Goal: Information Seeking & Learning: Learn about a topic

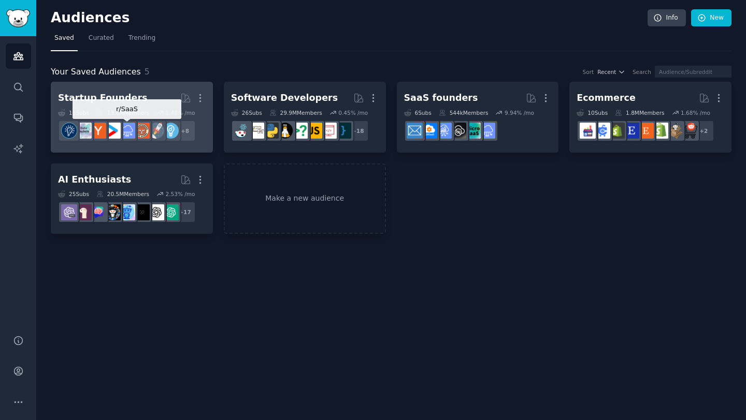
click at [127, 140] on div at bounding box center [127, 131] width 22 height 22
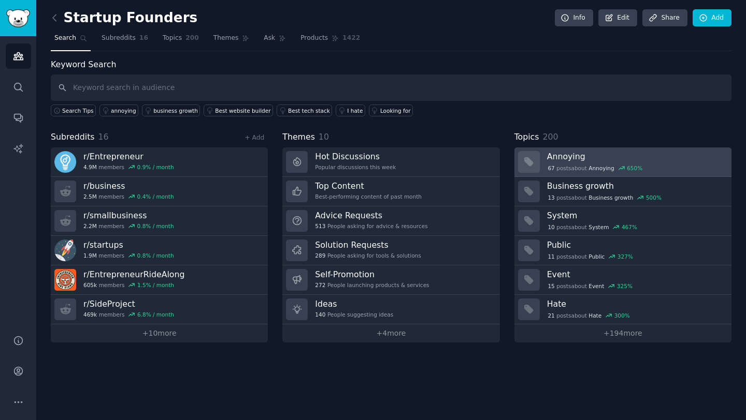
click at [581, 166] on div "67 post s about Annoying 650 %" at bounding box center [595, 168] width 96 height 9
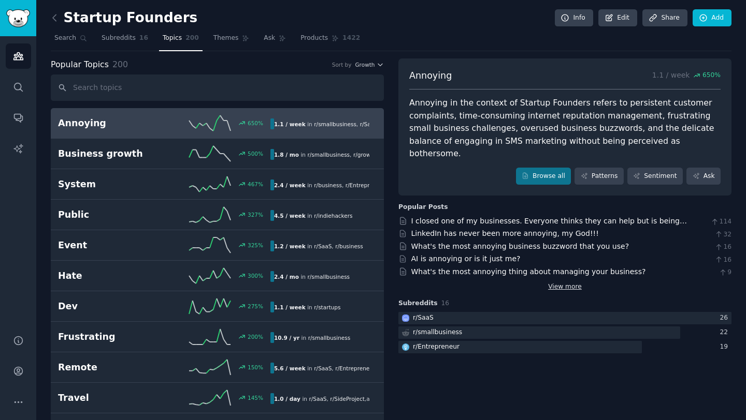
click at [568, 283] on link "View more" at bounding box center [565, 287] width 34 height 9
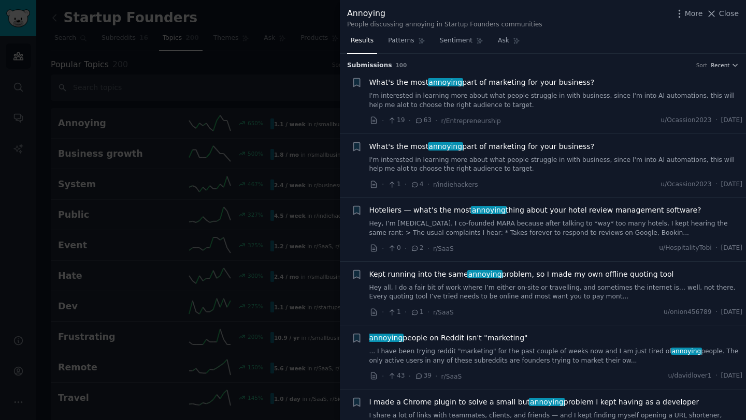
click at [298, 164] on div at bounding box center [373, 210] width 746 height 420
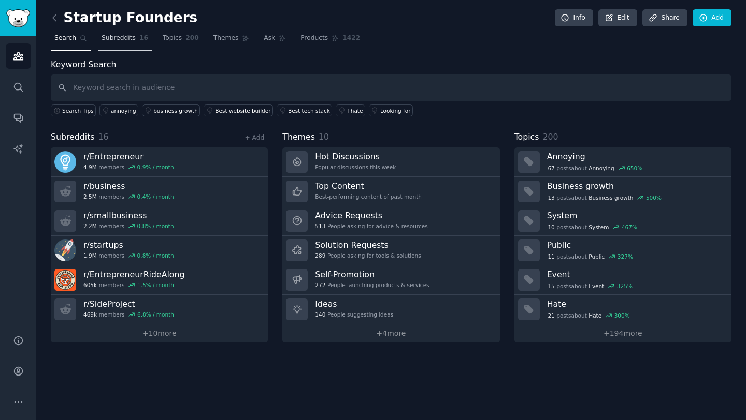
click at [119, 43] on link "Subreddits 16" at bounding box center [125, 40] width 54 height 21
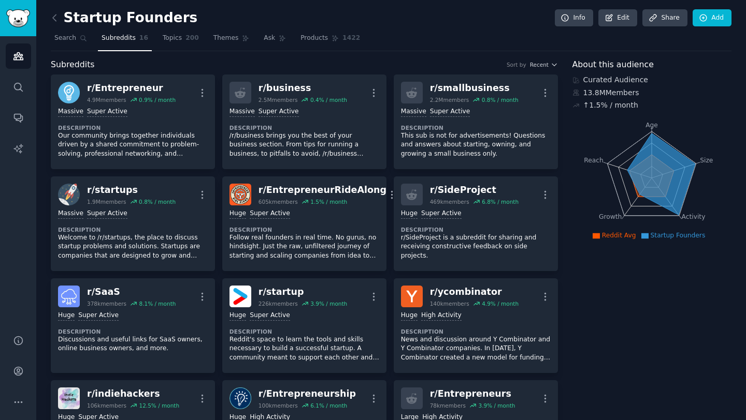
click at [119, 40] on span "Subreddits" at bounding box center [118, 38] width 34 height 9
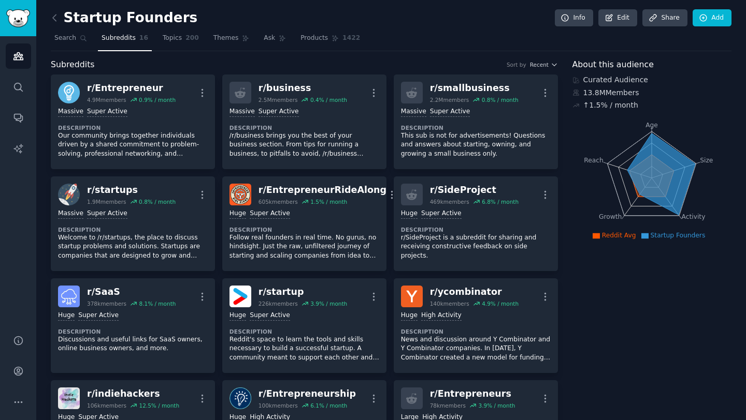
click at [119, 40] on span "Subreddits" at bounding box center [118, 38] width 34 height 9
click at [57, 20] on icon at bounding box center [54, 17] width 11 height 11
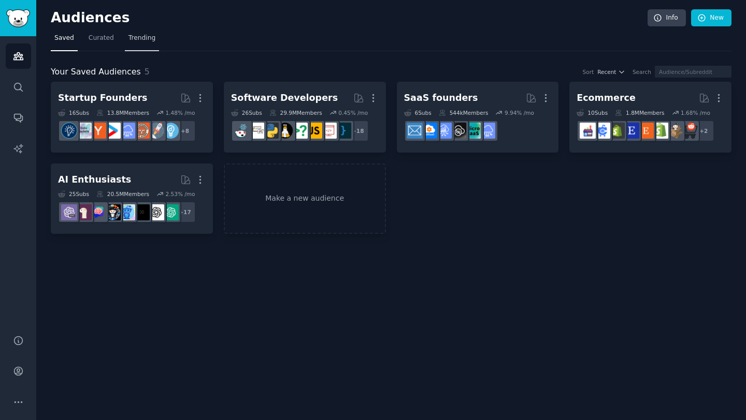
click at [139, 47] on link "Trending" at bounding box center [142, 40] width 34 height 21
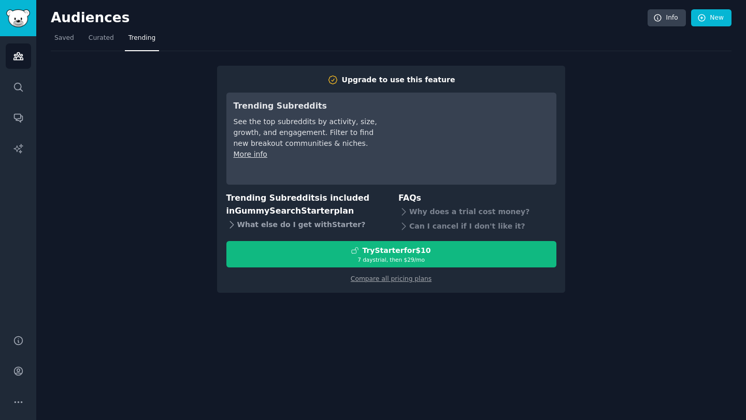
click at [265, 226] on div "What else do I get with Starter ?" at bounding box center [305, 224] width 158 height 14
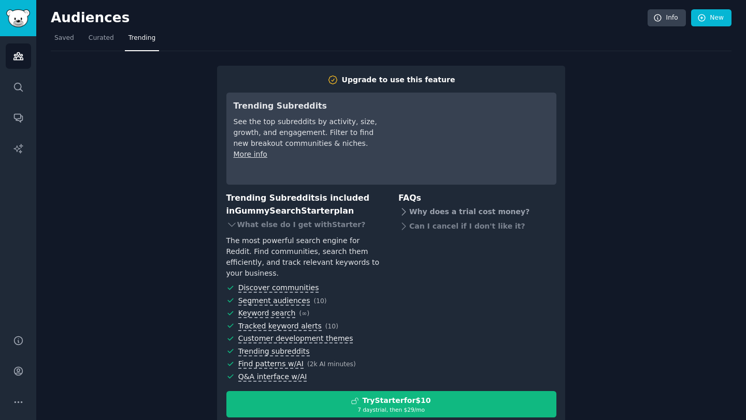
click at [405, 207] on icon at bounding box center [403, 212] width 11 height 11
click at [400, 241] on icon at bounding box center [403, 244] width 11 height 11
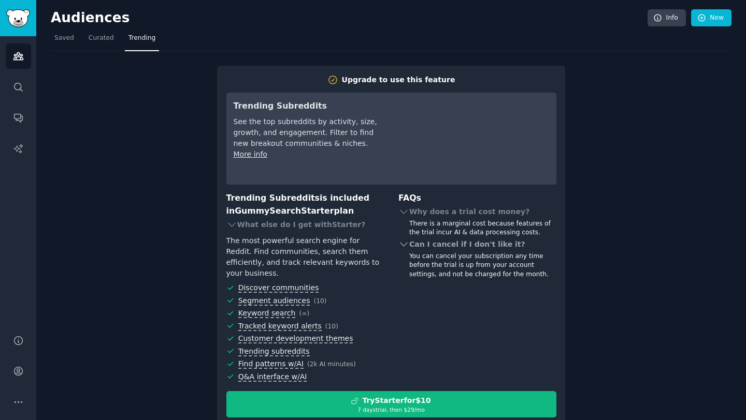
click at [399, 241] on icon at bounding box center [403, 244] width 11 height 11
click at [400, 211] on icon at bounding box center [403, 212] width 11 height 11
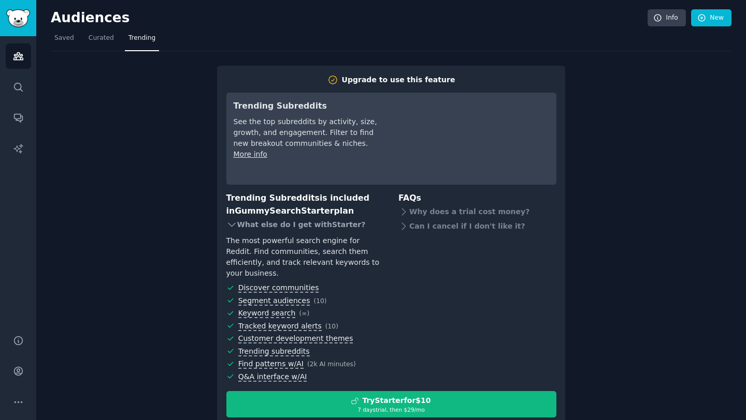
click at [228, 221] on icon at bounding box center [231, 225] width 11 height 11
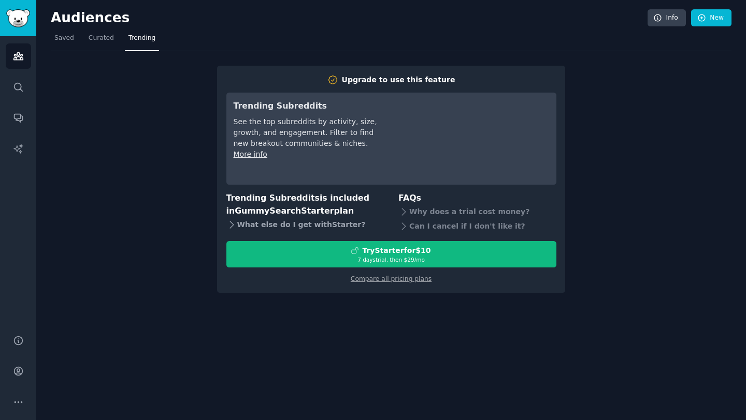
click at [228, 221] on icon at bounding box center [231, 225] width 11 height 11
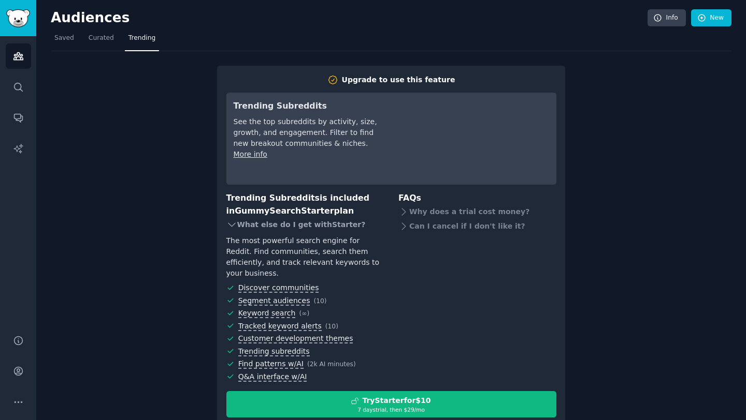
click at [228, 221] on icon at bounding box center [231, 225] width 11 height 11
